Goal: Entertainment & Leisure: Consume media (video, audio)

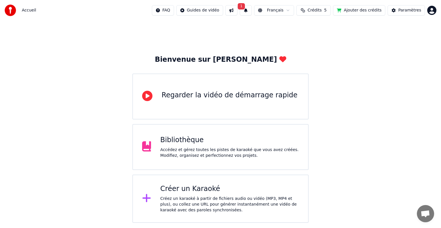
click at [237, 11] on button at bounding box center [231, 10] width 12 height 10
click at [252, 11] on button "1" at bounding box center [246, 10] width 12 height 10
click at [292, 28] on button "Mettre à Jour" at bounding box center [310, 28] width 36 height 10
click at [187, 141] on div "Bibliothèque" at bounding box center [229, 139] width 139 height 9
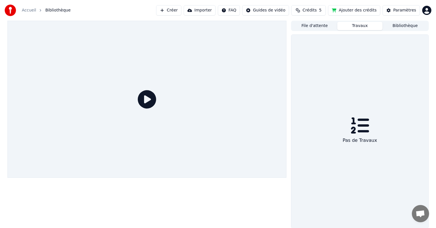
click at [356, 28] on button "Travaux" at bounding box center [359, 26] width 45 height 8
click at [319, 27] on button "File d'attente" at bounding box center [314, 26] width 45 height 8
click at [413, 27] on button "Bibliothèque" at bounding box center [405, 26] width 45 height 8
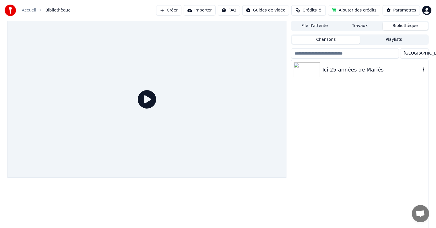
click at [370, 71] on div "Ici 25 années de Mariés" at bounding box center [371, 70] width 98 height 8
